Goal: Navigation & Orientation: Find specific page/section

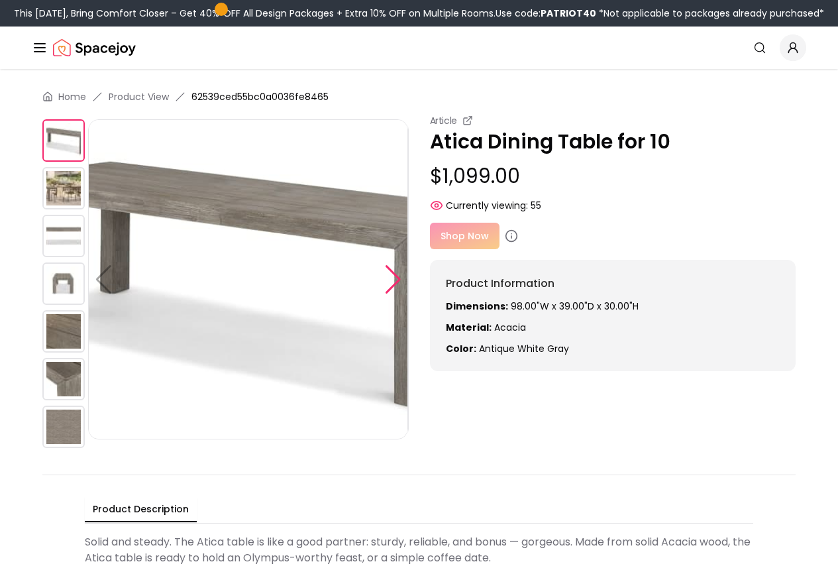
click at [392, 282] on div at bounding box center [393, 279] width 18 height 29
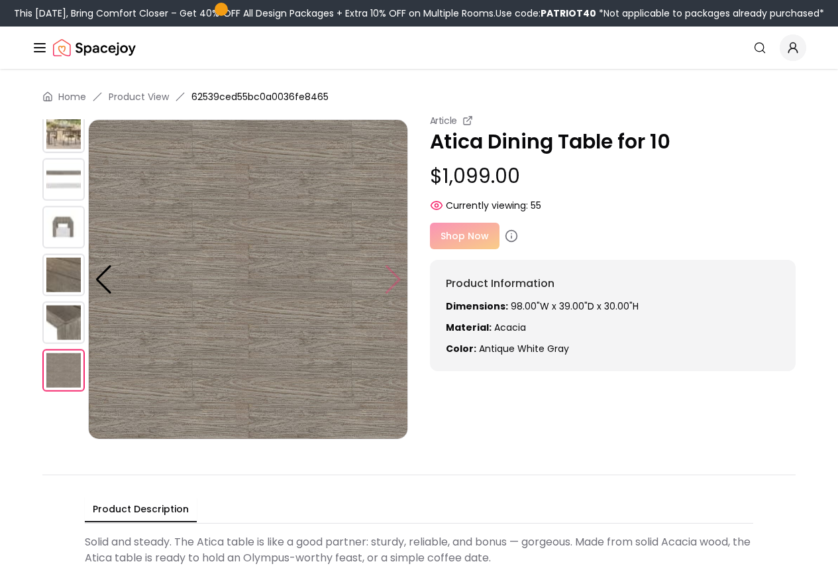
click at [392, 282] on img at bounding box center [248, 279] width 320 height 320
click at [392, 280] on img at bounding box center [248, 279] width 320 height 320
click at [50, 275] on img at bounding box center [63, 275] width 42 height 42
click at [462, 232] on div "Shop Now" at bounding box center [613, 236] width 366 height 27
click at [511, 234] on icon at bounding box center [511, 234] width 0 height 0
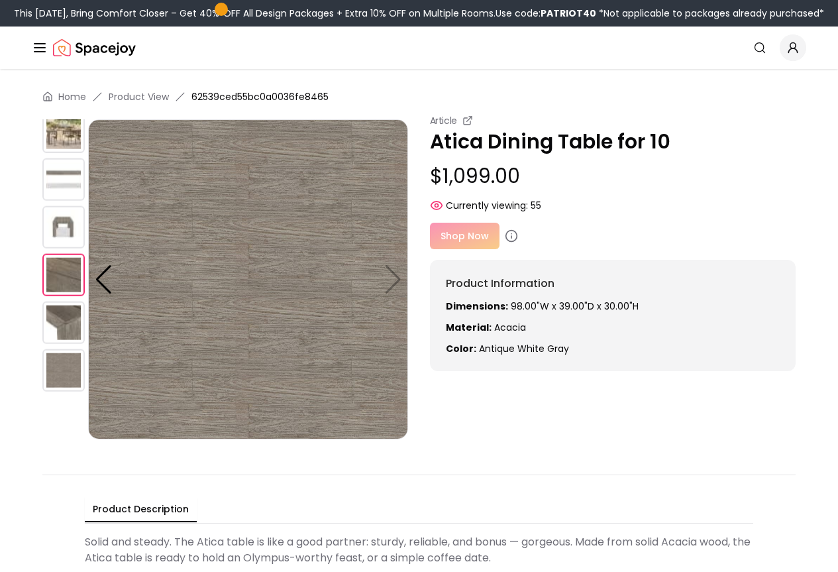
click at [470, 237] on div "Shop Now" at bounding box center [613, 236] width 366 height 27
click at [466, 241] on div "Shop Now" at bounding box center [613, 236] width 366 height 27
click at [466, 239] on div "Shop Now" at bounding box center [613, 236] width 366 height 27
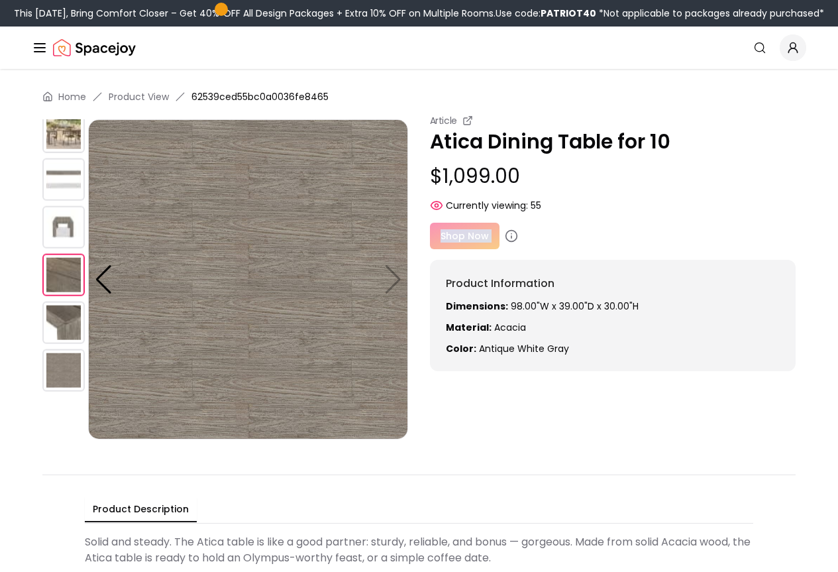
click at [466, 239] on div "Shop Now" at bounding box center [613, 236] width 366 height 27
click at [511, 237] on icon at bounding box center [511, 235] width 13 height 13
click at [555, 220] on div "Article Atica Dining Table for 10 $1,099.00 Currently viewing: 55 Shop Now Prod…" at bounding box center [613, 242] width 366 height 257
click at [511, 231] on icon at bounding box center [511, 235] width 13 height 13
click at [508, 228] on div "Shop Now" at bounding box center [613, 236] width 366 height 27
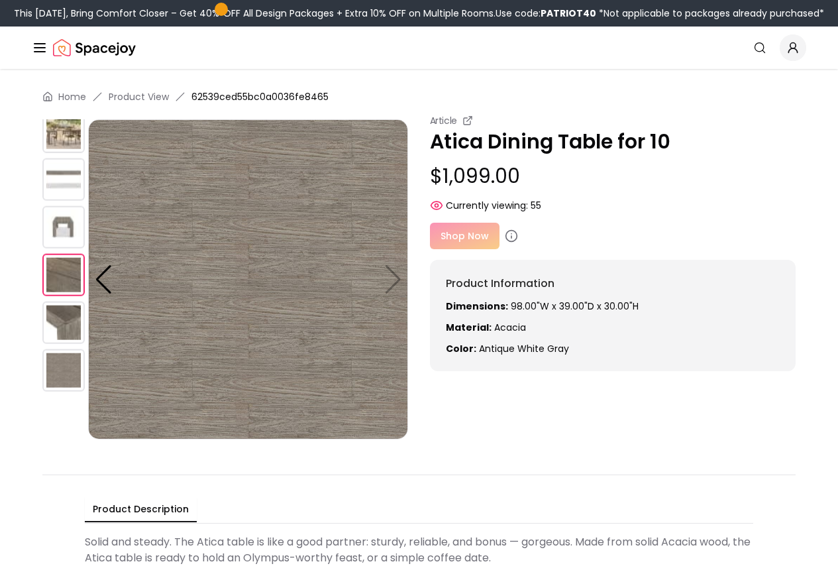
click at [477, 233] on div "Shop Now" at bounding box center [613, 236] width 366 height 27
click at [454, 240] on div "Shop Now" at bounding box center [613, 236] width 366 height 27
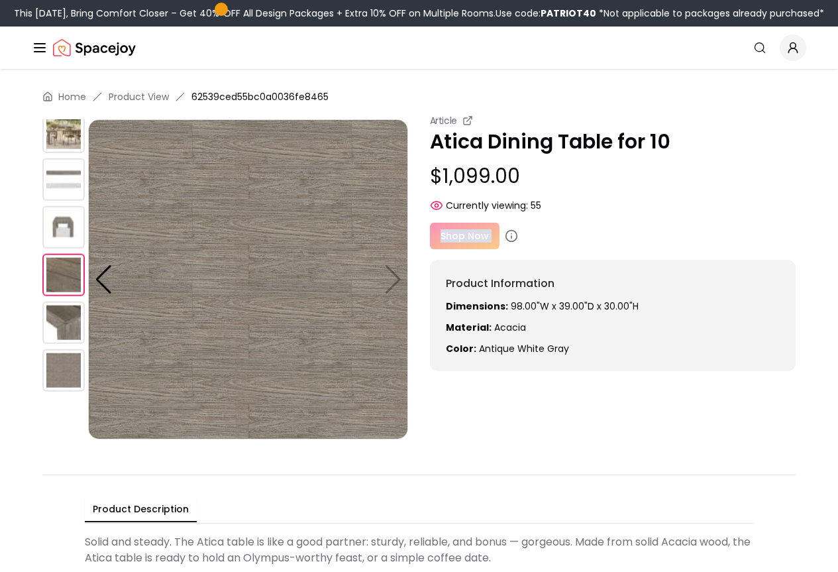
click at [454, 240] on div "Shop Now" at bounding box center [613, 236] width 366 height 27
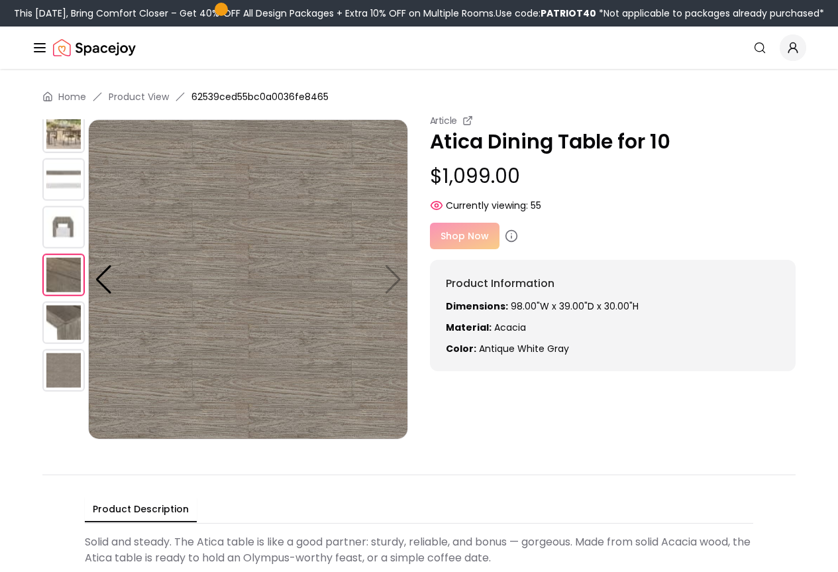
click at [743, 125] on div "Article" at bounding box center [613, 120] width 366 height 13
click at [0, 0] on link "Login" at bounding box center [0, 0] width 0 height 0
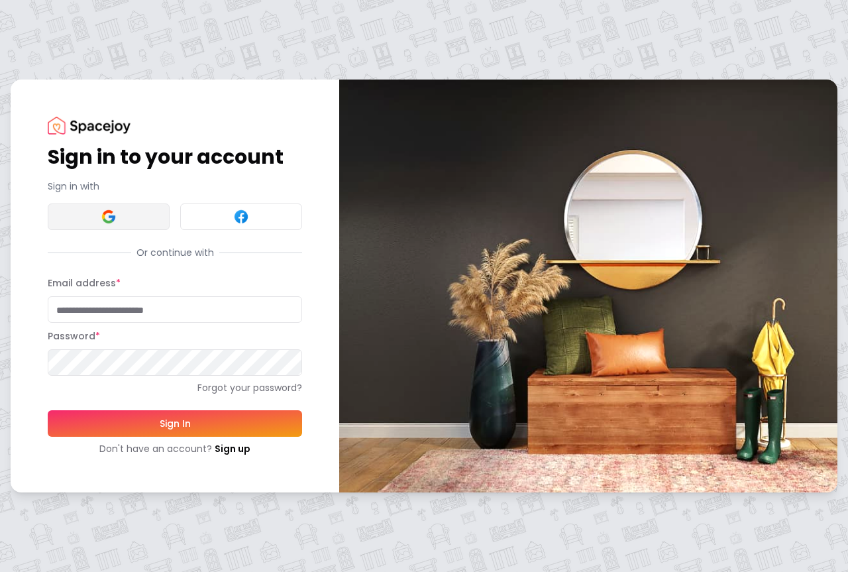
click at [131, 224] on button at bounding box center [109, 216] width 122 height 27
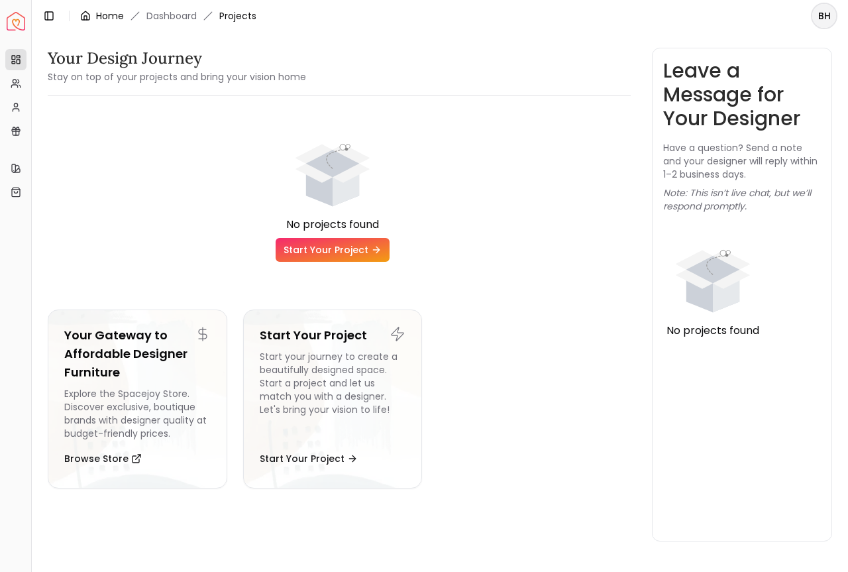
click at [120, 16] on link "Home" at bounding box center [110, 15] width 28 height 13
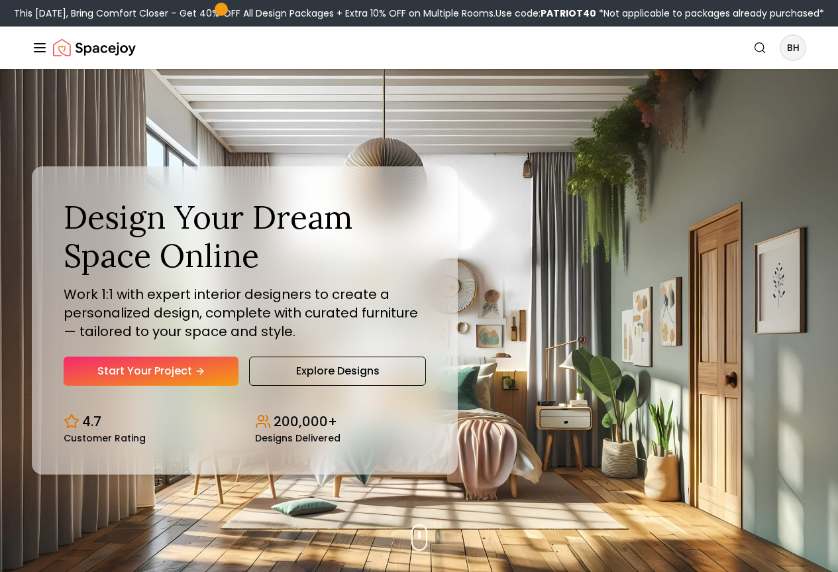
click at [0, 0] on icon "Global" at bounding box center [0, 0] width 0 height 0
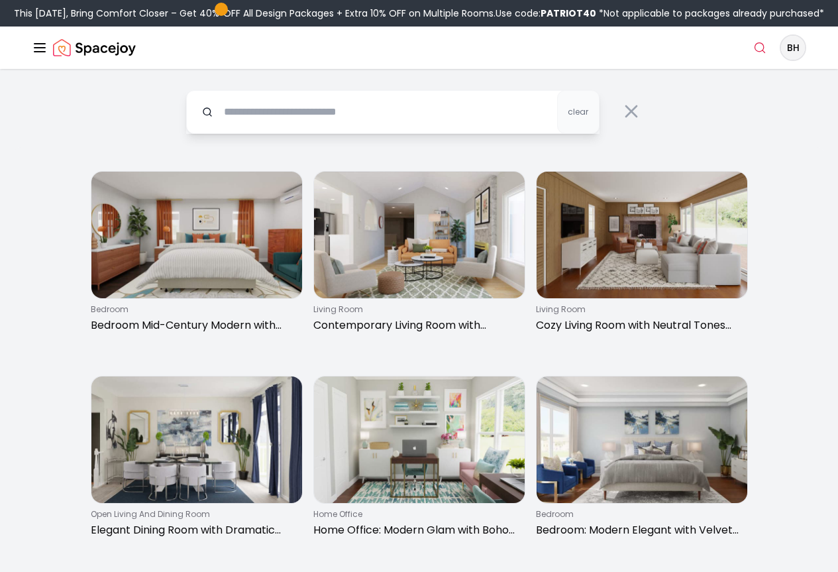
click at [446, 134] on input "text" at bounding box center [392, 112] width 413 height 44
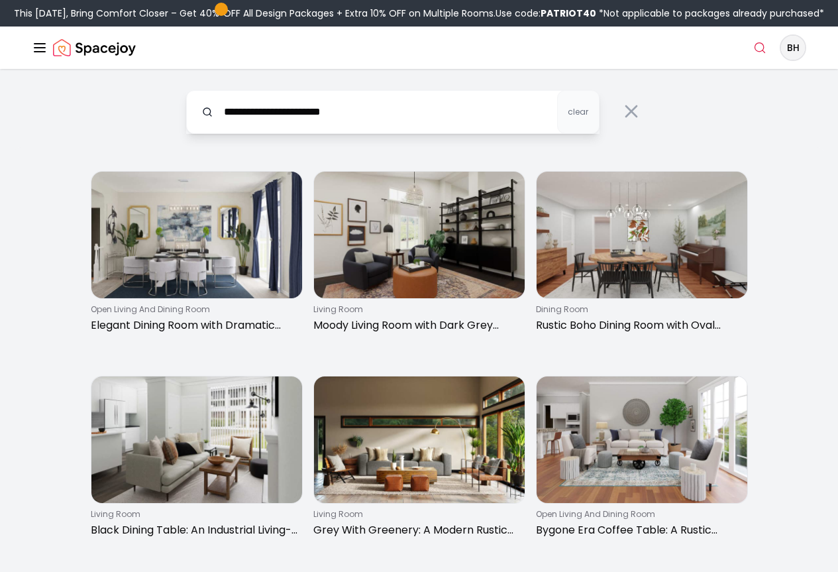
click at [307, 134] on input "**********" at bounding box center [392, 112] width 413 height 44
click at [304, 134] on input "**********" at bounding box center [392, 112] width 413 height 44
click at [512, 134] on input "**********" at bounding box center [392, 112] width 413 height 44
click at [225, 134] on input "**********" at bounding box center [392, 112] width 413 height 44
type input "**********"
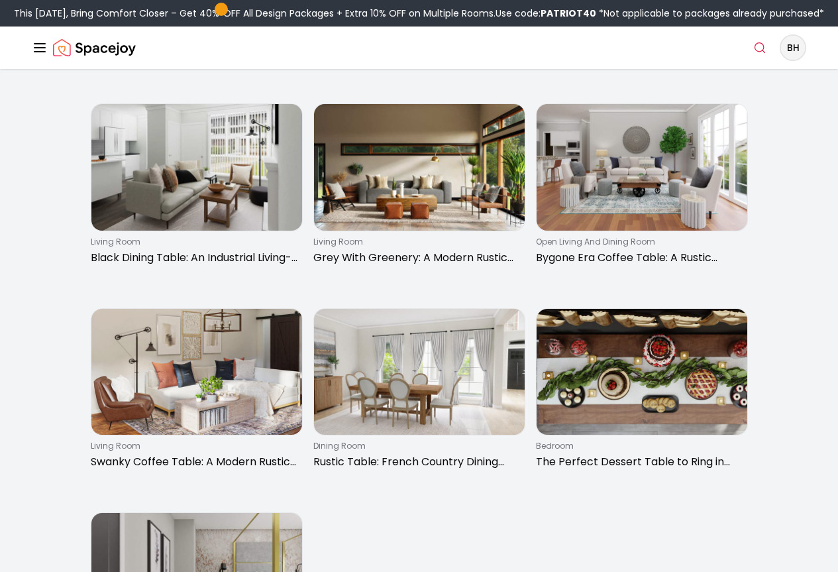
scroll to position [258, 0]
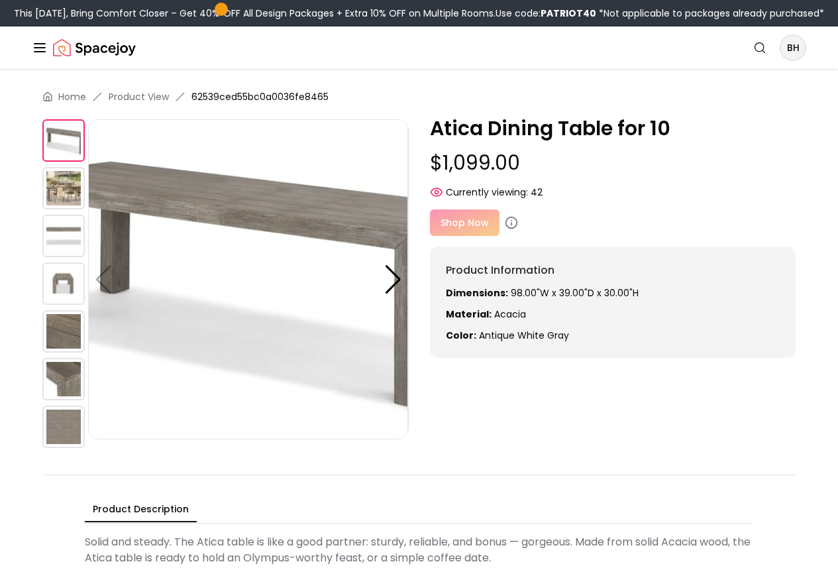
click at [468, 236] on div "Shop Now" at bounding box center [613, 222] width 366 height 27
click at [511, 229] on icon at bounding box center [511, 222] width 13 height 13
drag, startPoint x: 194, startPoint y: 125, endPoint x: 331, endPoint y: 128, distance: 136.5
click at [331, 103] on ol "Home Product View 62539ced55bc0a0036fe8465" at bounding box center [418, 96] width 753 height 13
copy span "62539ced55bc0a0036fe8465"
